Goal: Find specific page/section

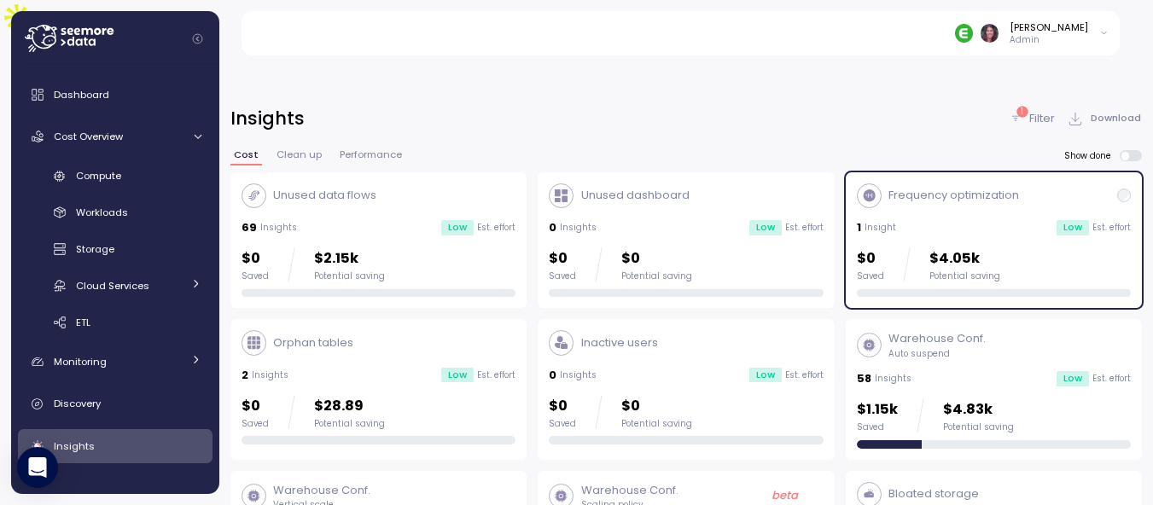
click at [973, 26] on img at bounding box center [964, 33] width 18 height 18
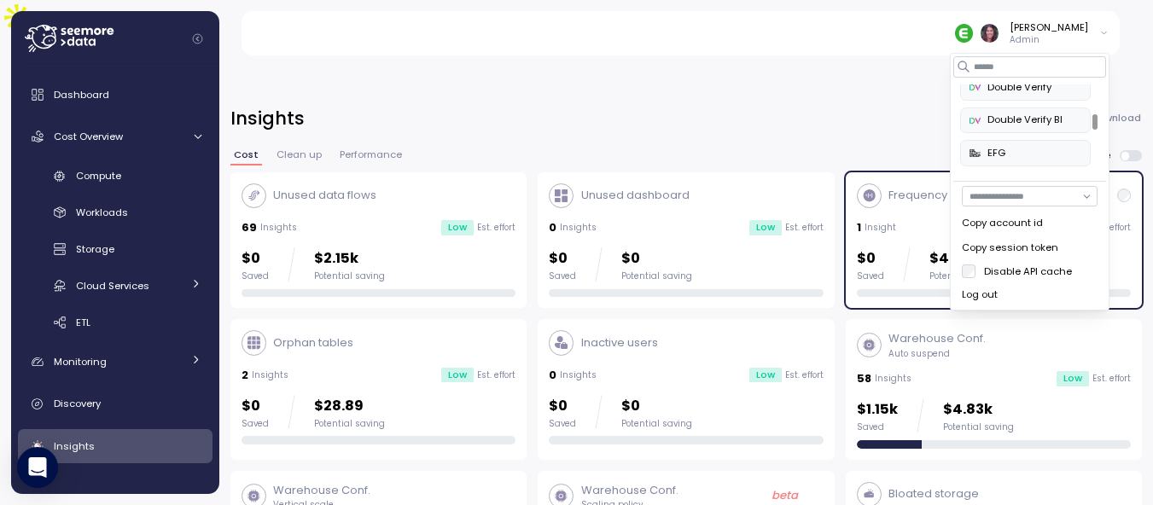
click at [1093, 117] on div at bounding box center [1095, 121] width 5 height 15
click at [1029, 67] on input at bounding box center [1029, 66] width 153 height 20
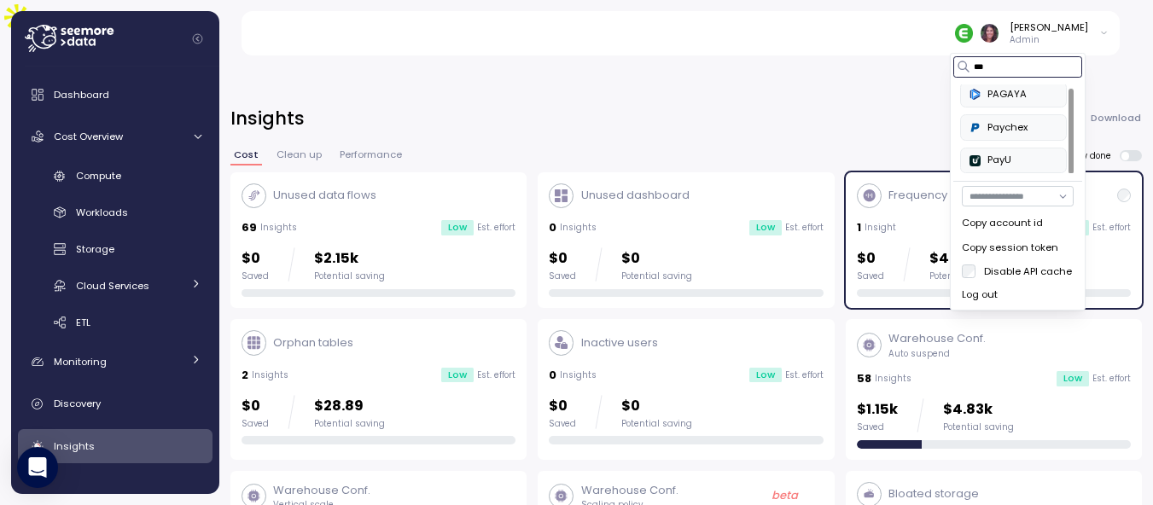
scroll to position [0, 0]
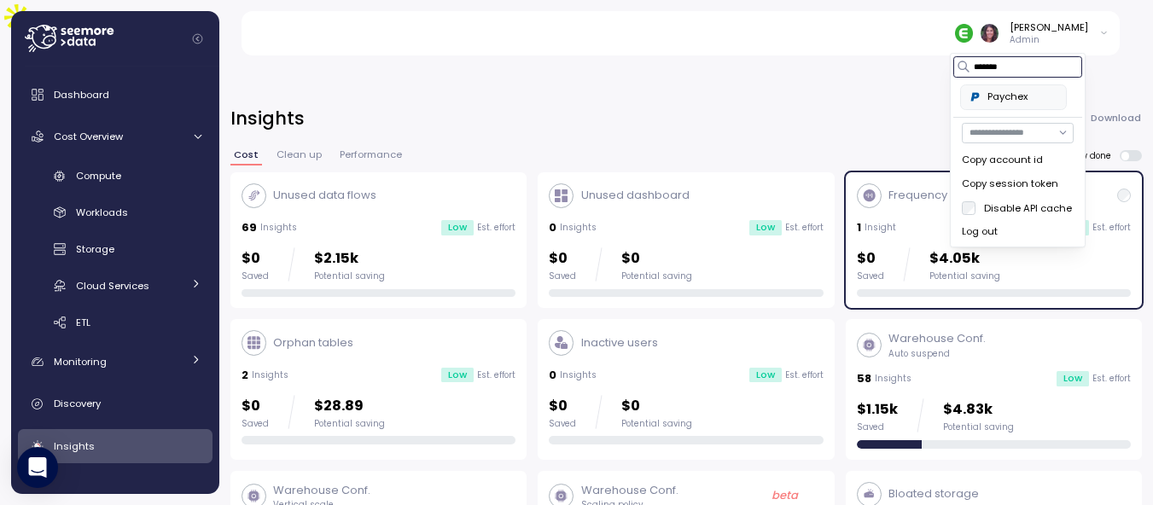
click at [1026, 93] on div "Paychex" at bounding box center [1014, 97] width 88 height 15
type input "*******"
click at [780, 106] on div "Insights 1 Filter Download" at bounding box center [686, 118] width 912 height 25
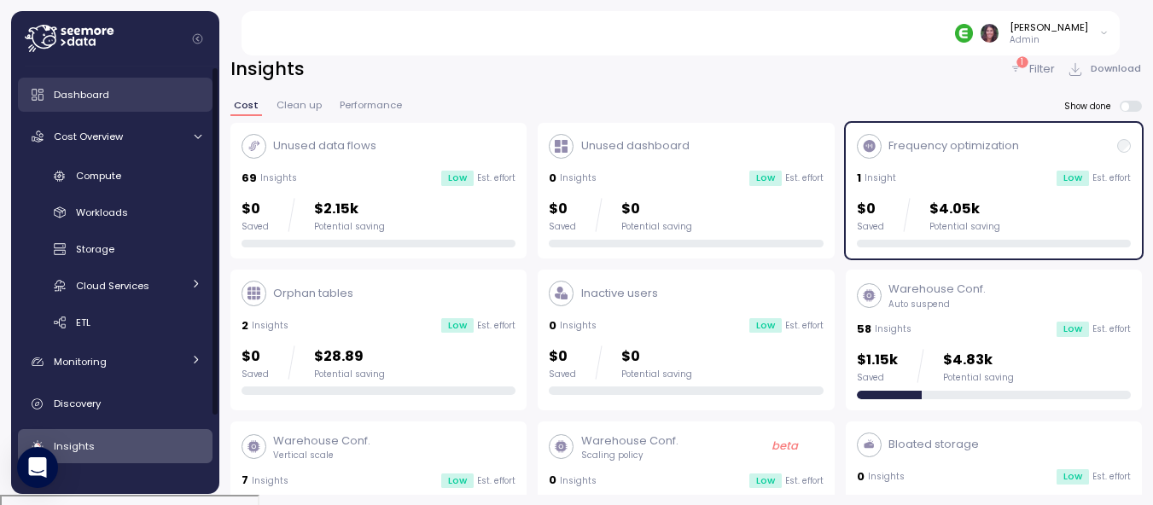
click at [95, 94] on span "Dashboard" at bounding box center [81, 95] width 55 height 14
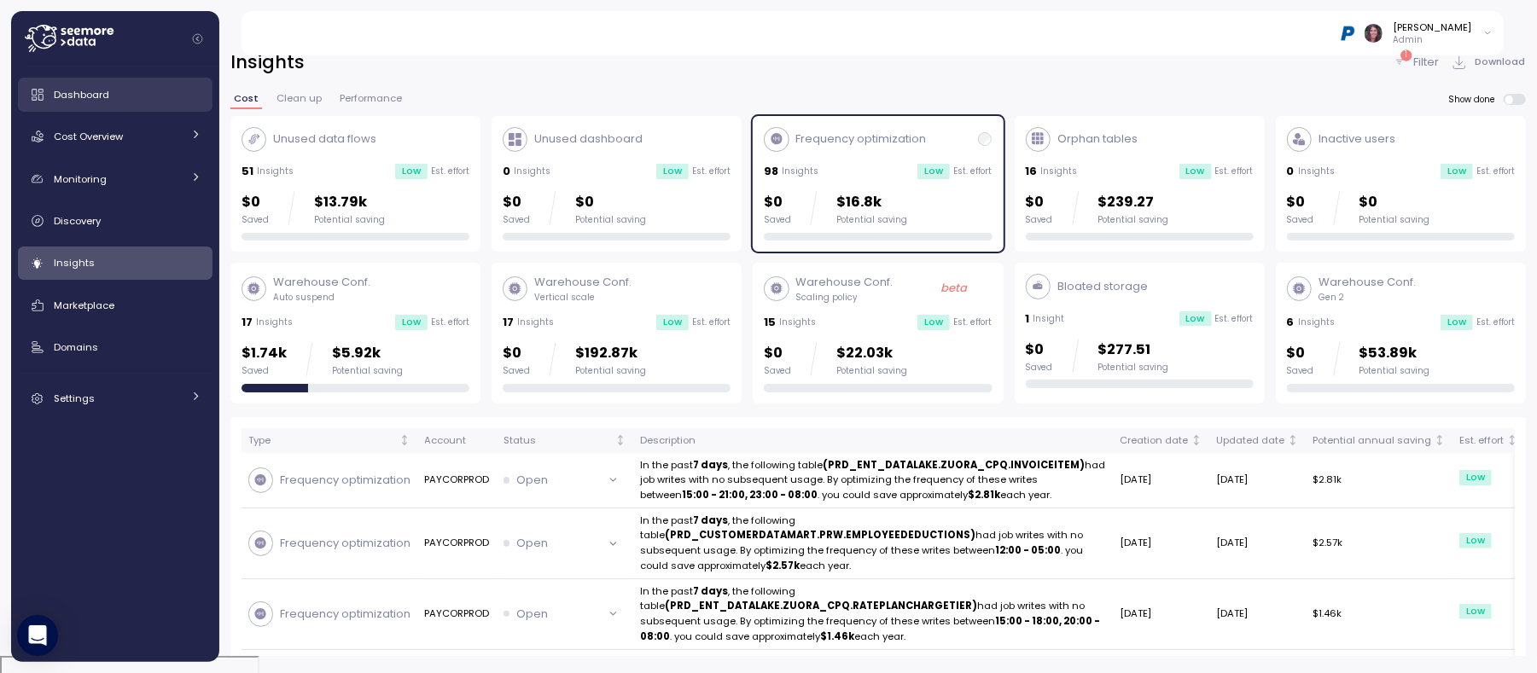
click at [120, 92] on div "Dashboard" at bounding box center [128, 94] width 148 height 17
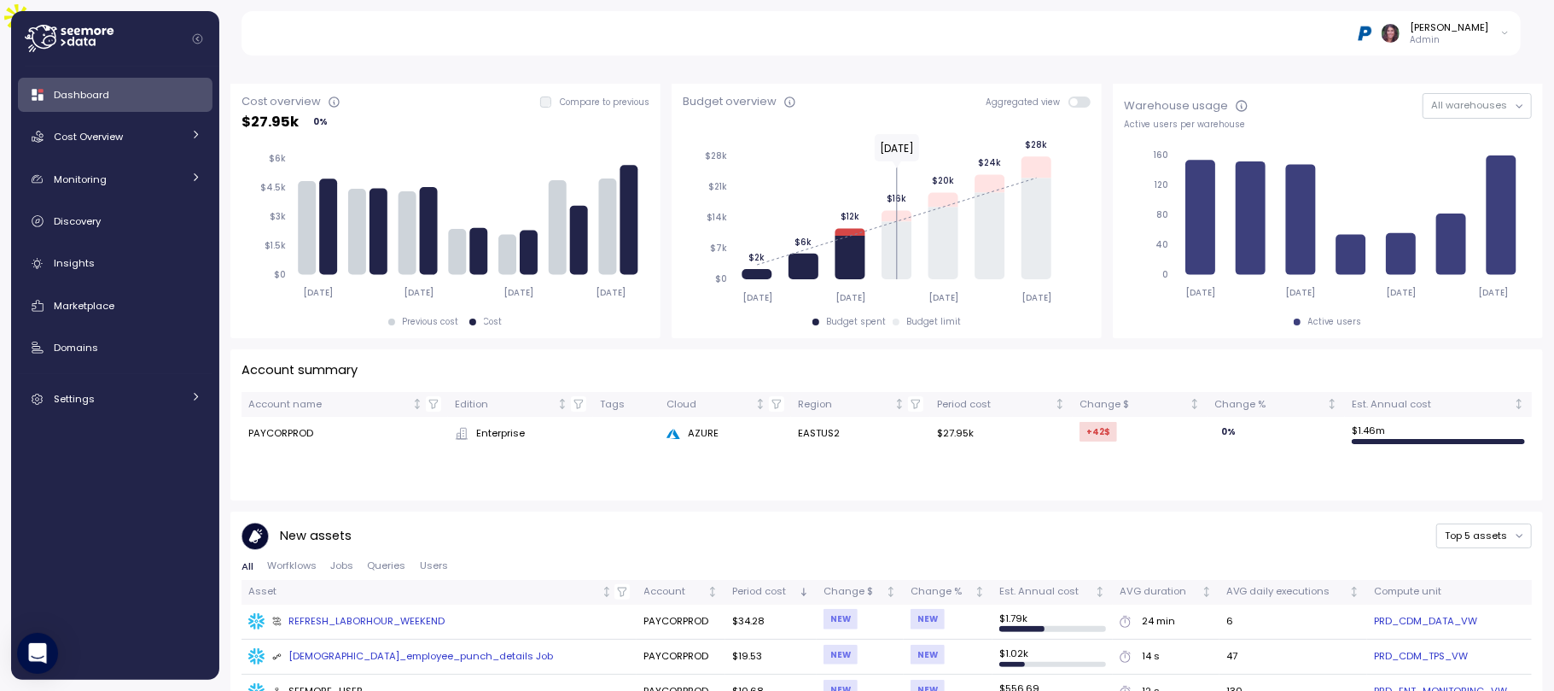
scroll to position [285, 0]
click at [719, 92] on div "Budget overview" at bounding box center [730, 100] width 94 height 17
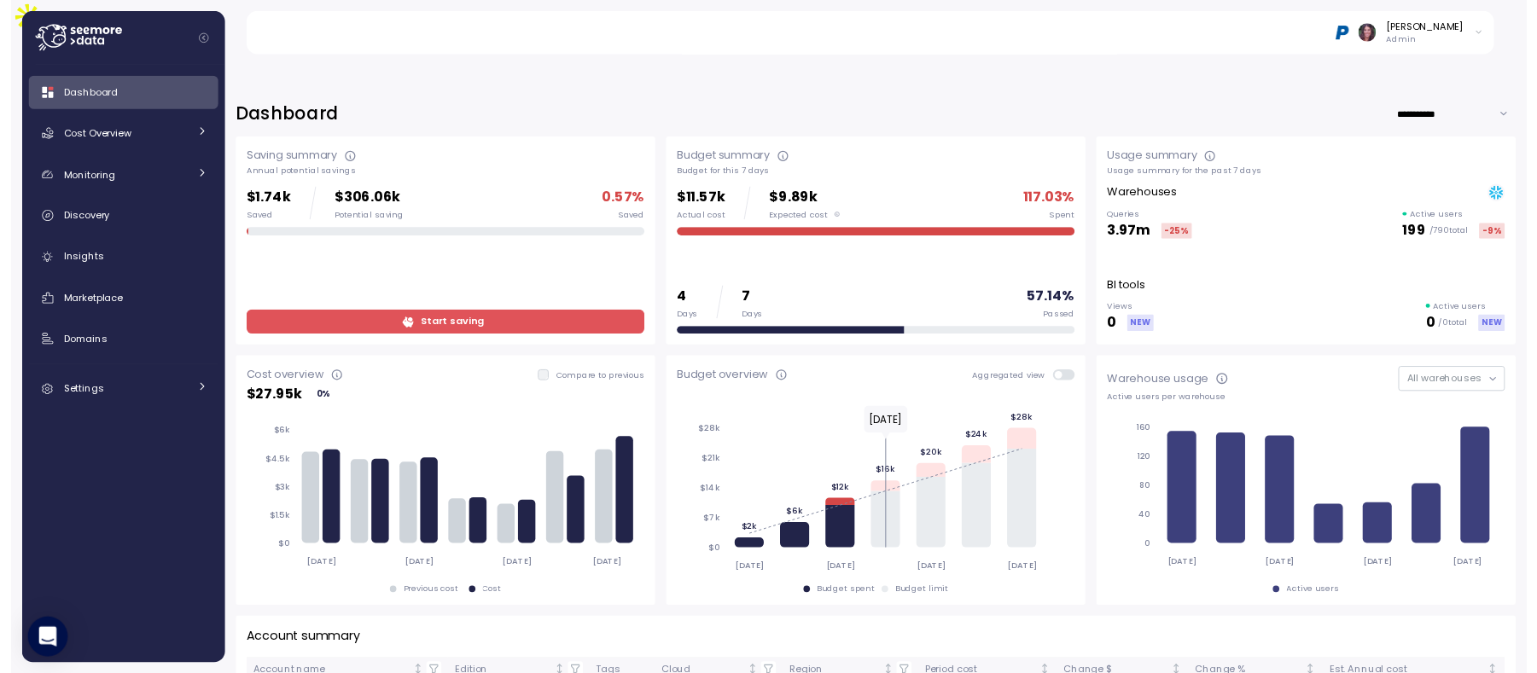
scroll to position [0, 0]
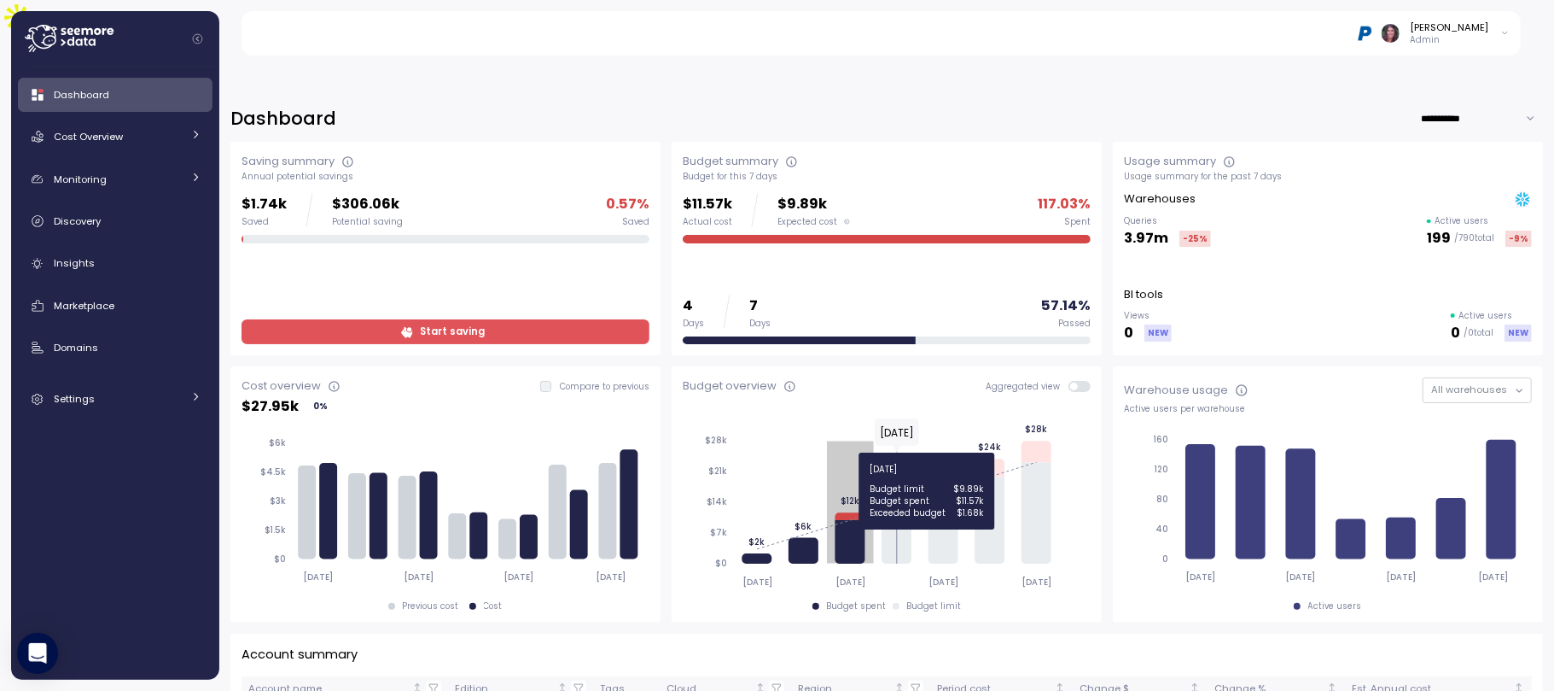
click at [902, 153] on div "Budget summary Budget for this 7 days $11.57k Actual cost $9.89k Expected cost …" at bounding box center [887, 248] width 408 height 191
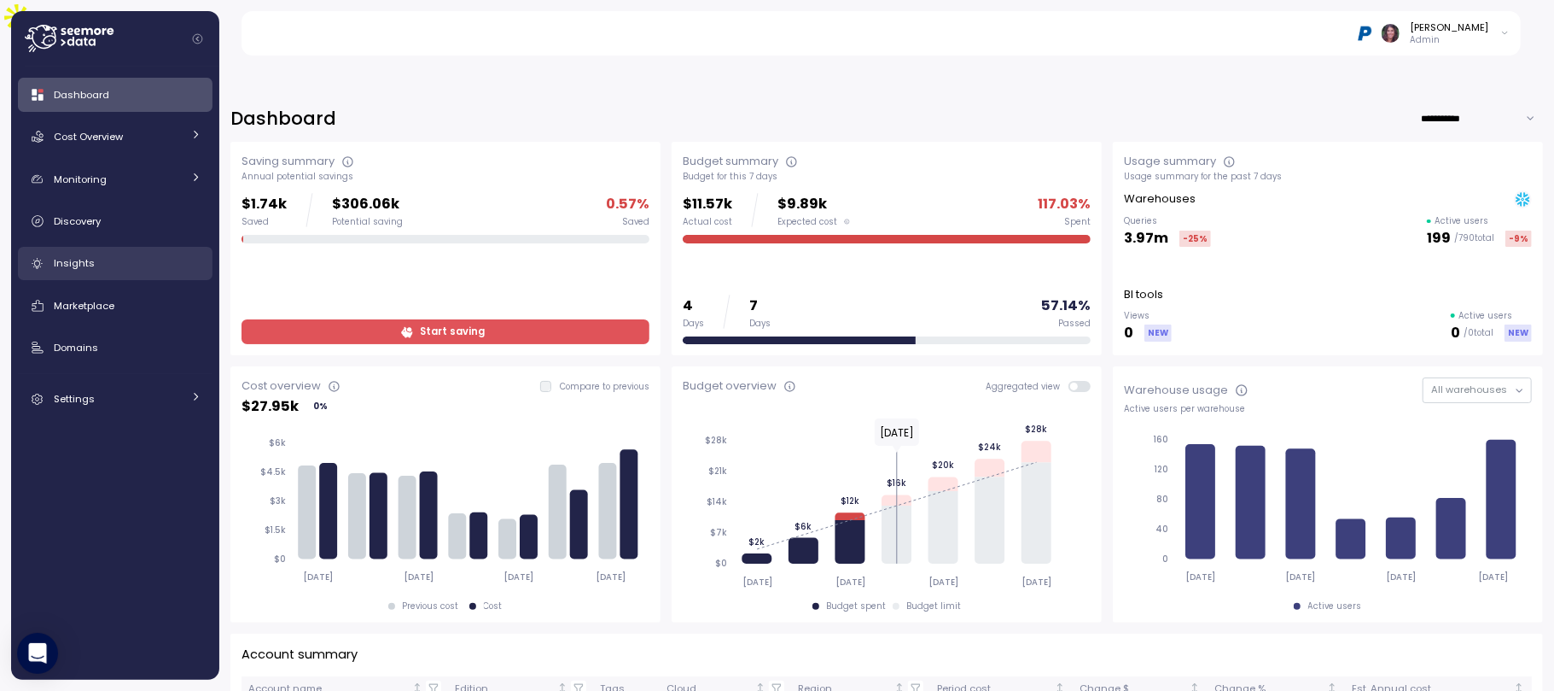
click at [73, 254] on div "Insights" at bounding box center [128, 262] width 148 height 17
